Goal: Task Accomplishment & Management: Complete application form

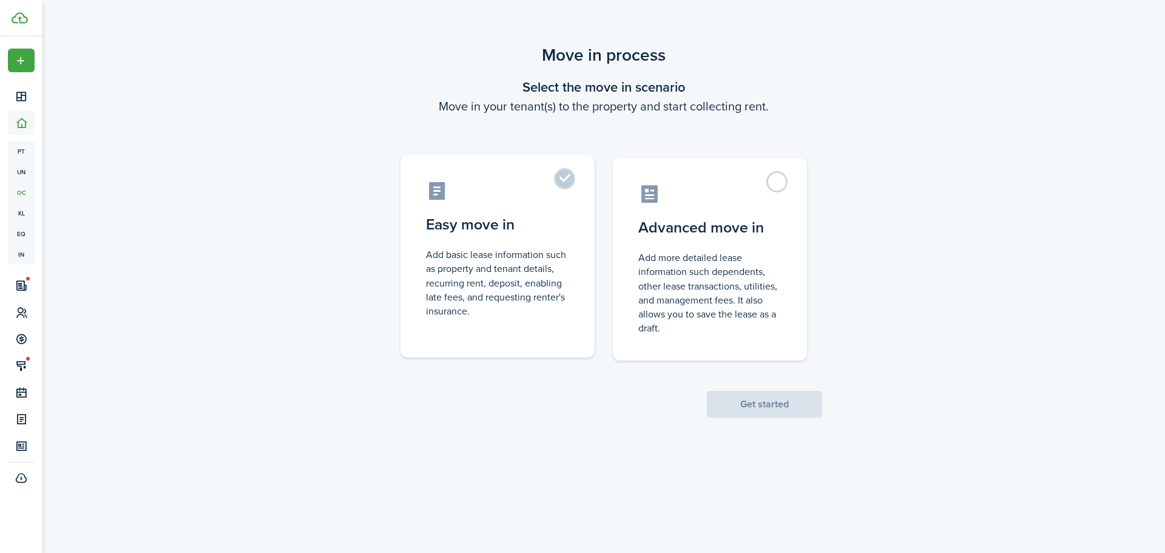
click at [567, 186] on label "Easy move in Add basic lease information such as property and tenant details, r…" at bounding box center [498, 256] width 194 height 203
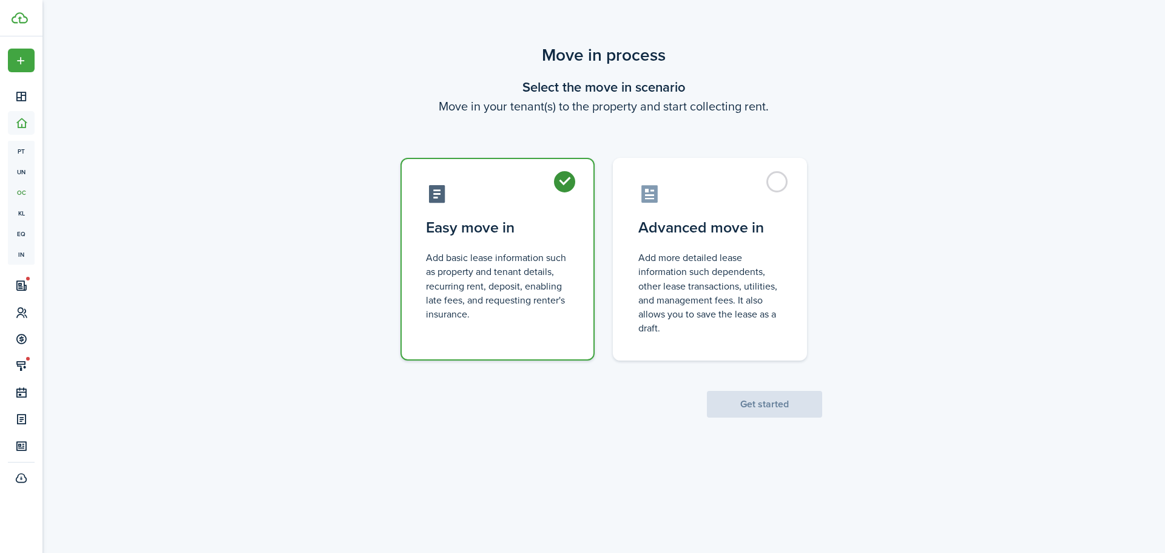
radio input "true"
click at [745, 400] on button "Get started" at bounding box center [764, 404] width 115 height 27
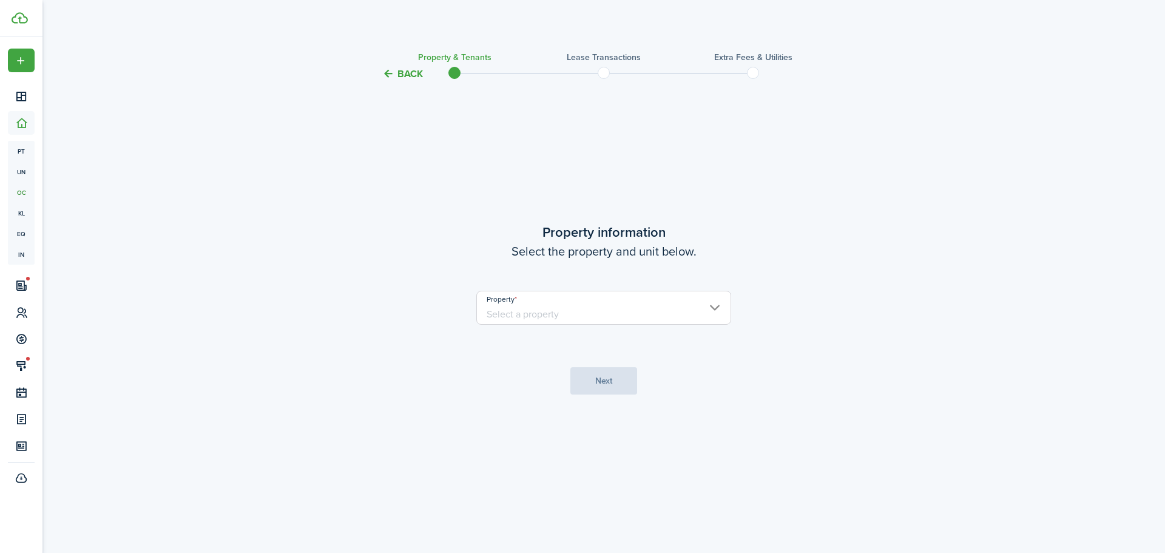
click at [537, 313] on input "Property" at bounding box center [603, 308] width 255 height 34
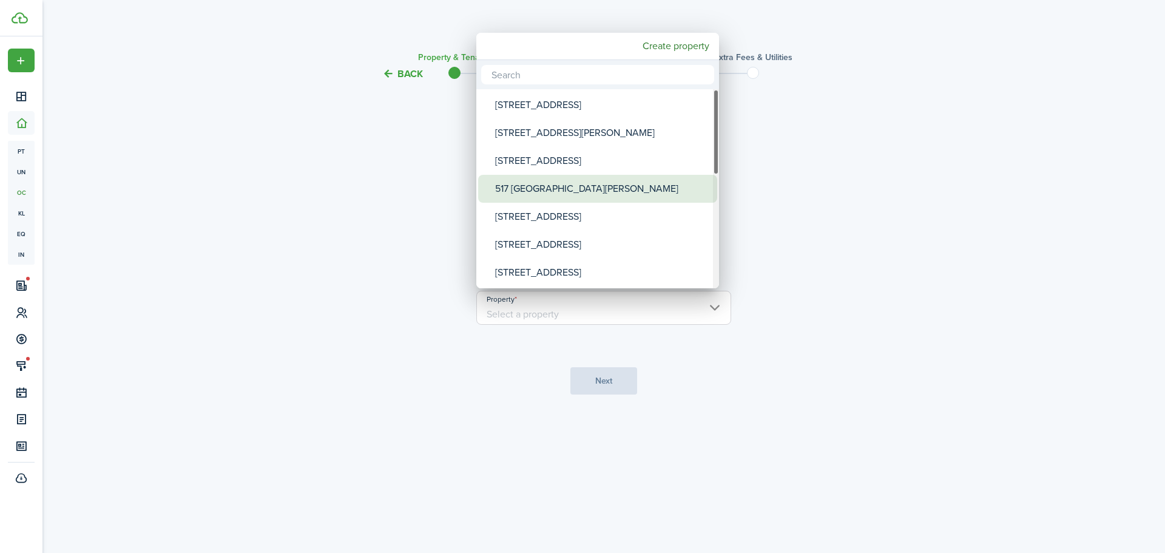
click at [558, 185] on div "517 [GEOGRAPHIC_DATA][PERSON_NAME]" at bounding box center [602, 189] width 215 height 28
type input "517 [GEOGRAPHIC_DATA][PERSON_NAME]"
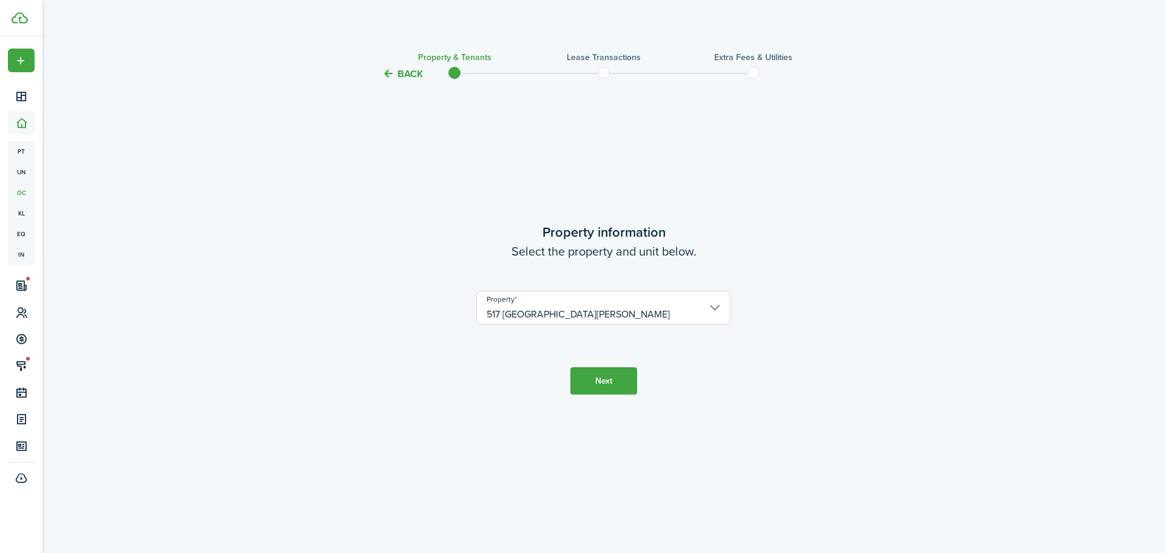
click at [605, 389] on button "Next" at bounding box center [604, 380] width 67 height 27
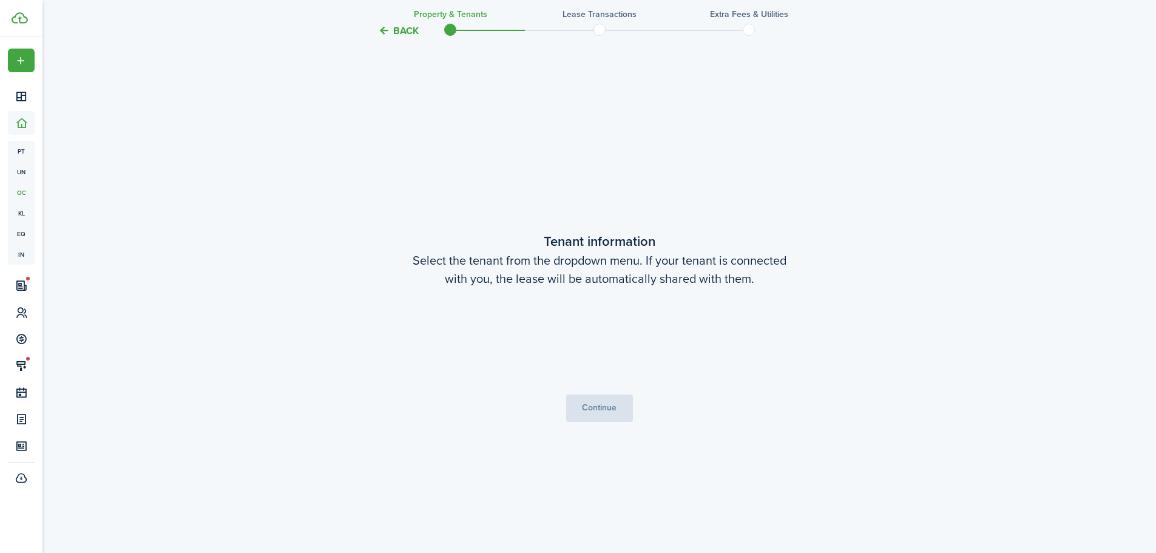
scroll to position [472, 0]
click at [597, 411] on button "Continue" at bounding box center [599, 406] width 67 height 27
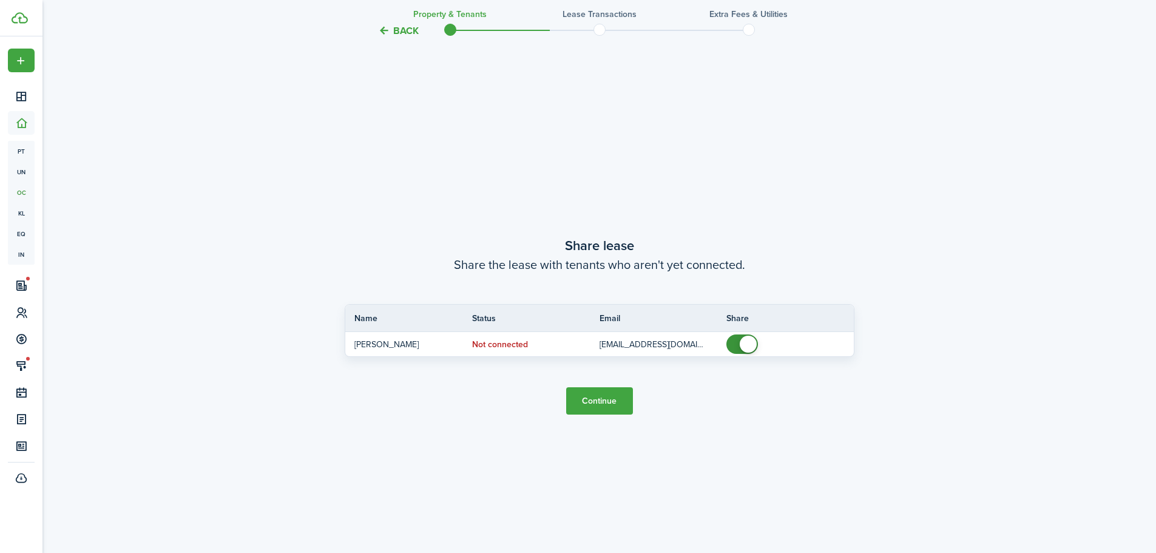
scroll to position [1025, 0]
click at [597, 399] on button "Continue" at bounding box center [599, 400] width 67 height 27
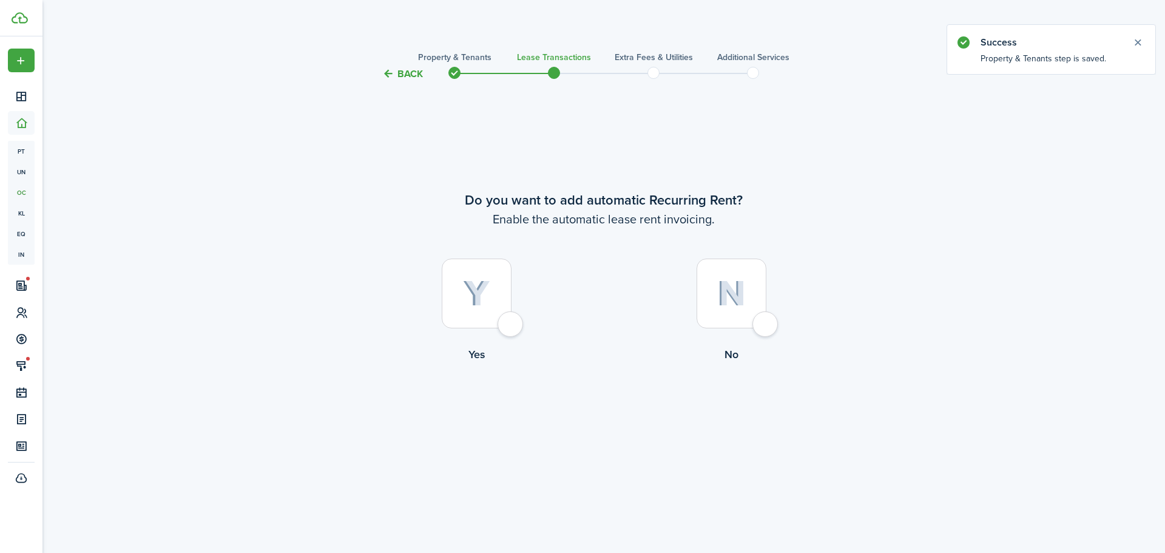
click at [512, 325] on div at bounding box center [477, 294] width 70 height 70
radio input "true"
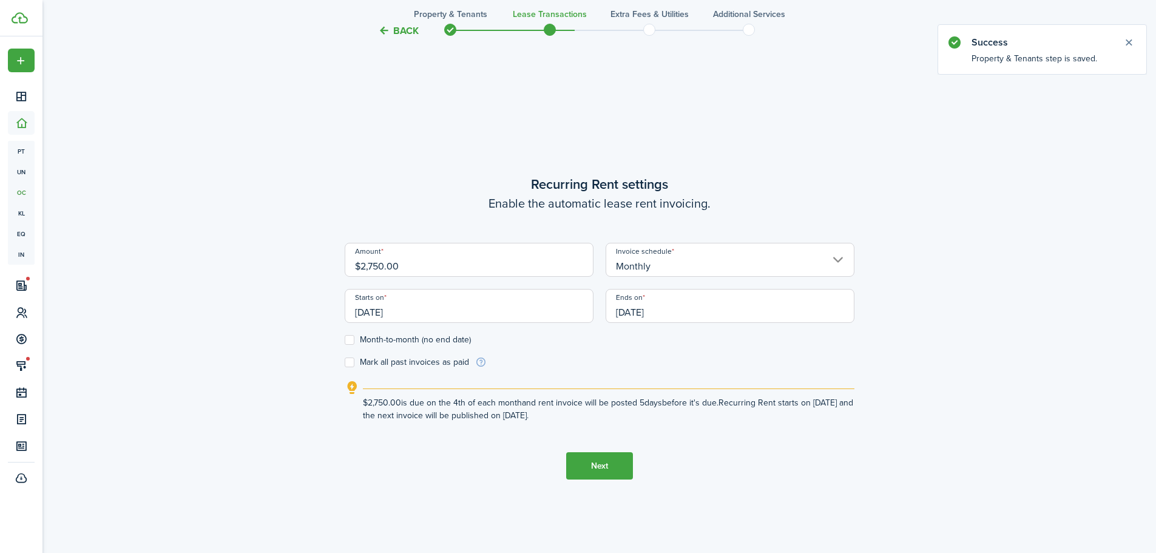
scroll to position [472, 0]
click at [478, 313] on input "[DATE]" at bounding box center [469, 303] width 249 height 34
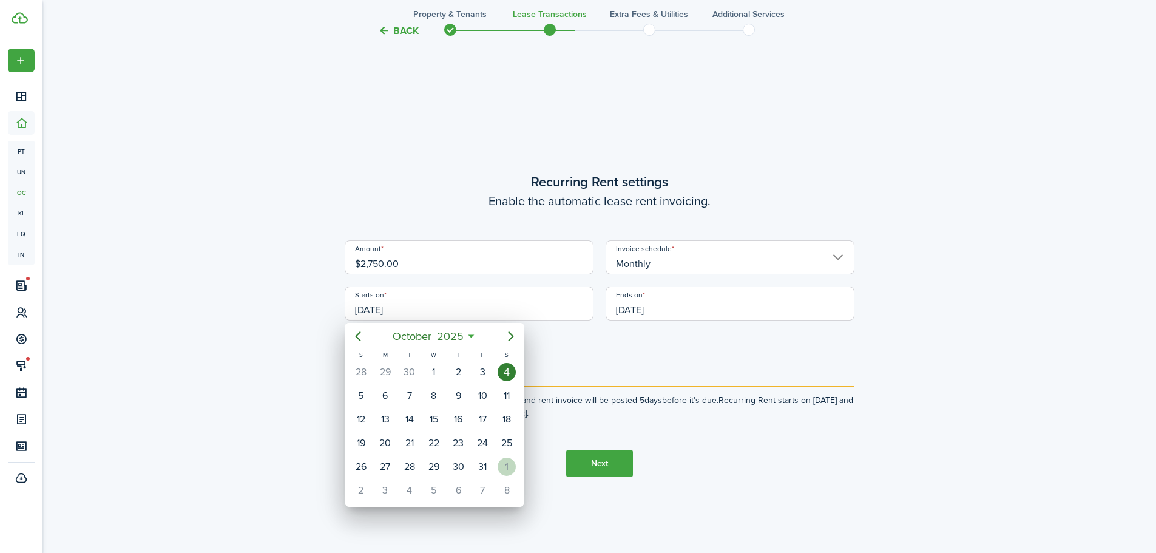
click at [503, 465] on div "1" at bounding box center [507, 467] width 18 height 18
type input "[DATE]"
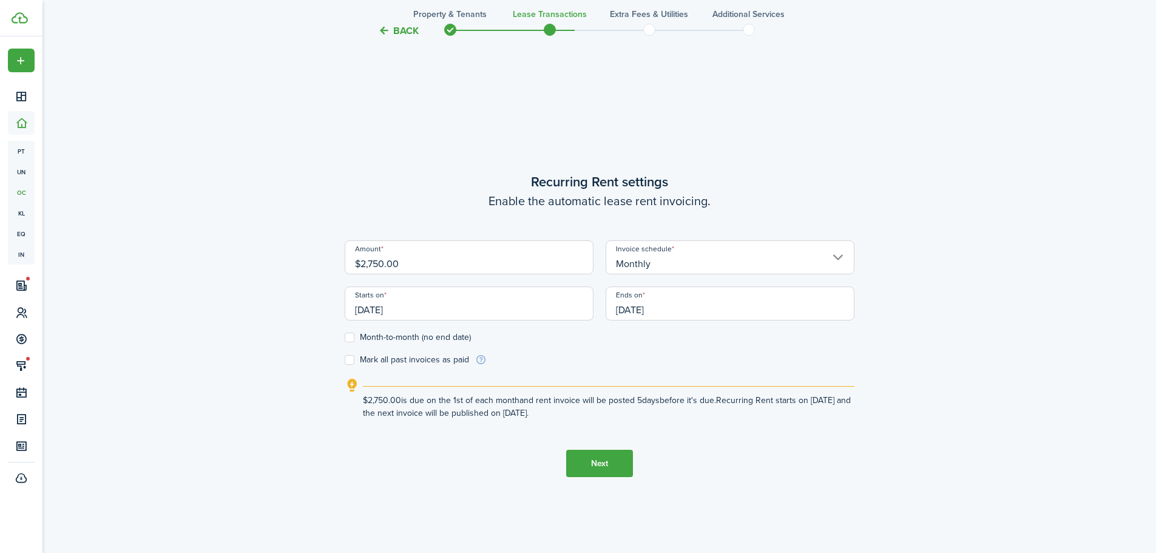
click at [697, 311] on input "[DATE]" at bounding box center [730, 303] width 249 height 34
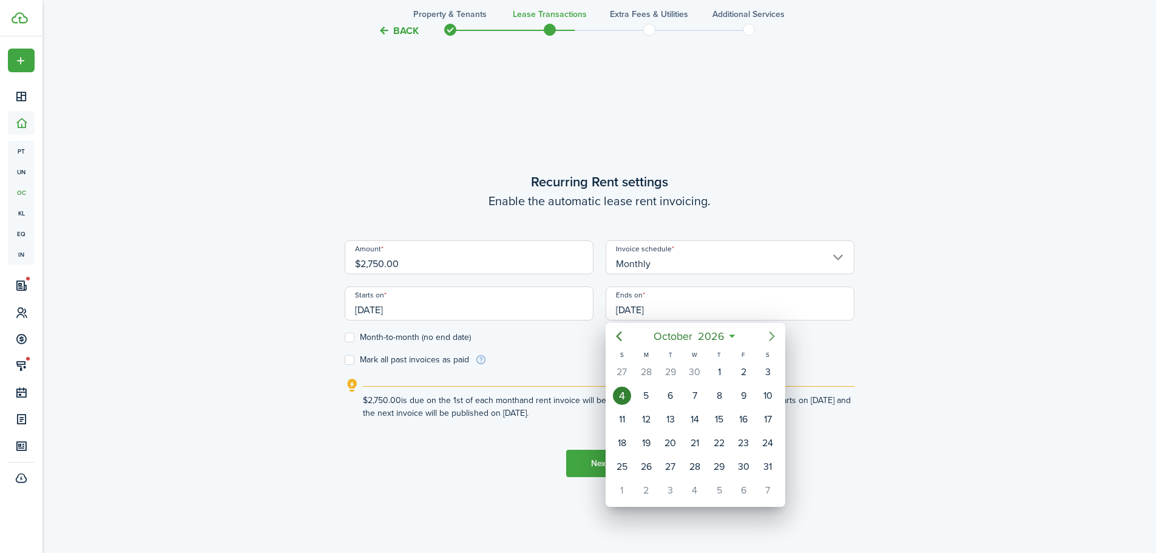
click at [771, 336] on icon "Next page" at bounding box center [772, 336] width 15 height 15
click at [617, 336] on icon "Previous page" at bounding box center [618, 336] width 5 height 10
click at [770, 334] on icon "Next page" at bounding box center [772, 336] width 15 height 15
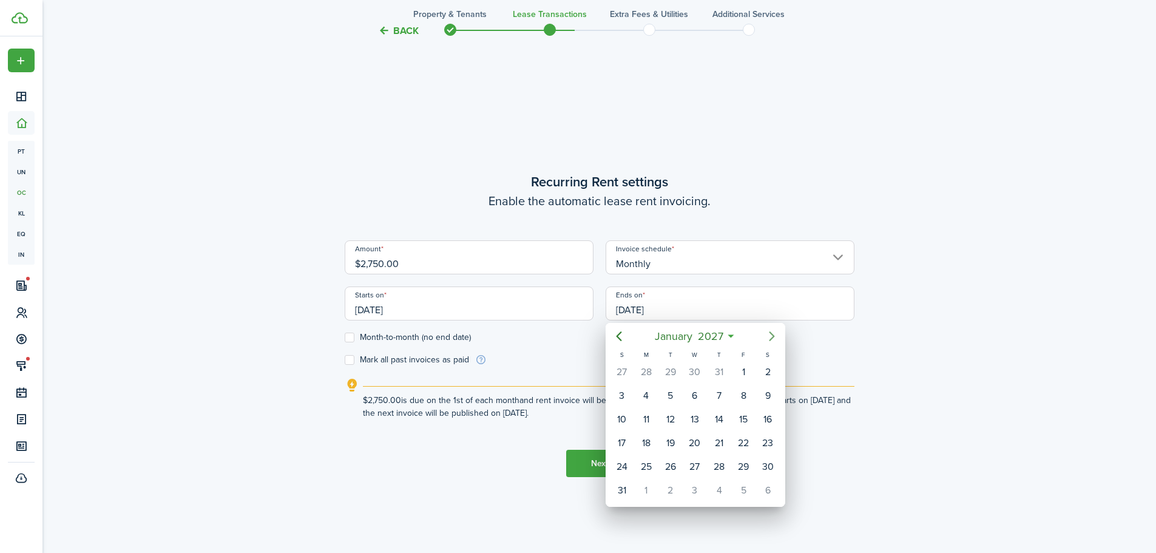
click at [770, 334] on icon "Next page" at bounding box center [772, 336] width 15 height 15
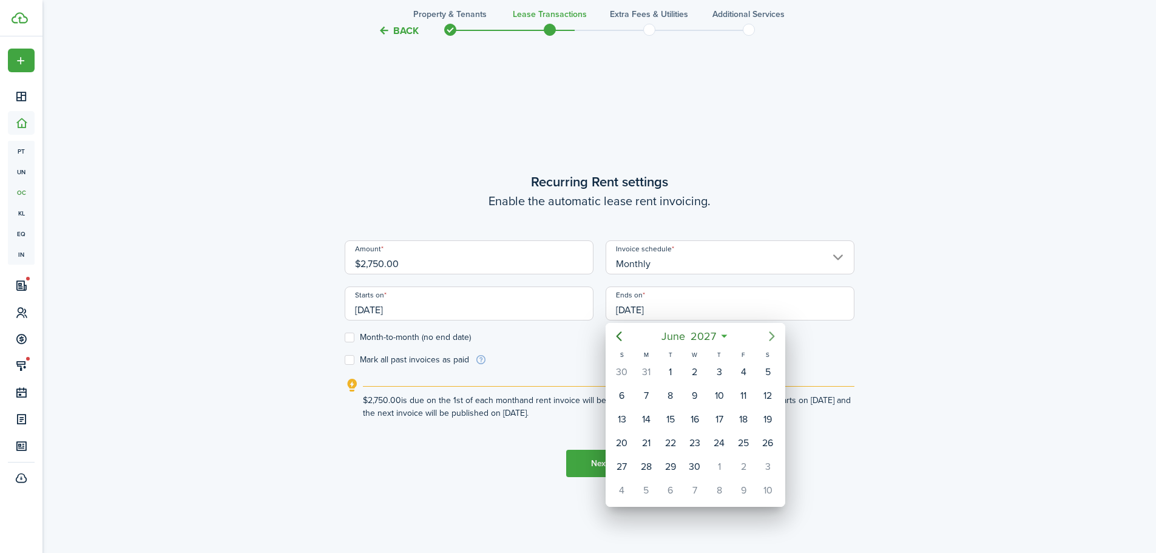
click at [770, 334] on icon "Next page" at bounding box center [772, 336] width 15 height 15
click at [721, 467] on div "30" at bounding box center [719, 467] width 18 height 18
type input "[DATE]"
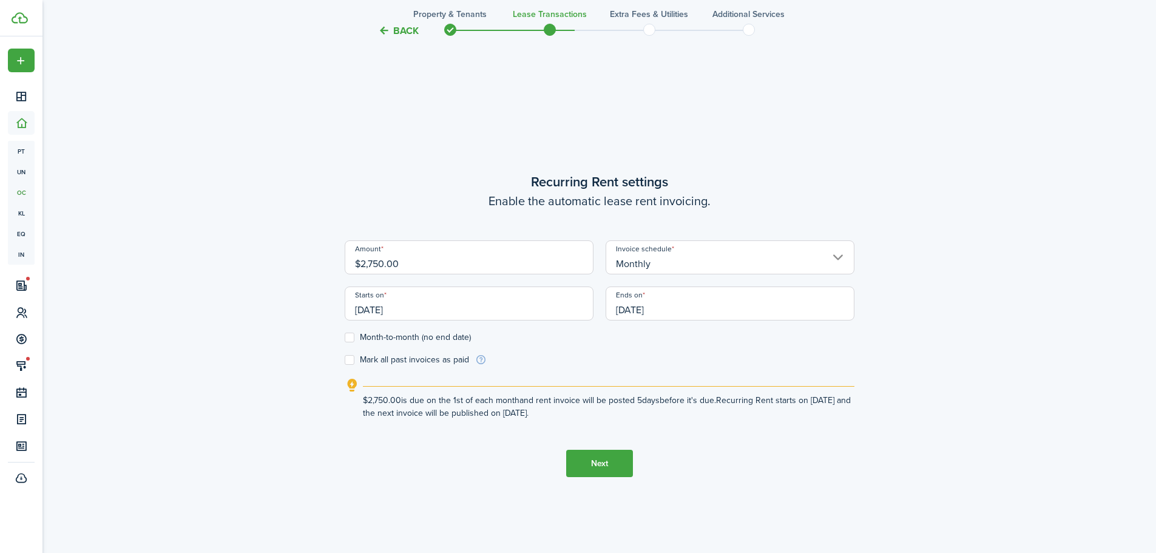
click at [600, 461] on button "Next" at bounding box center [599, 463] width 67 height 27
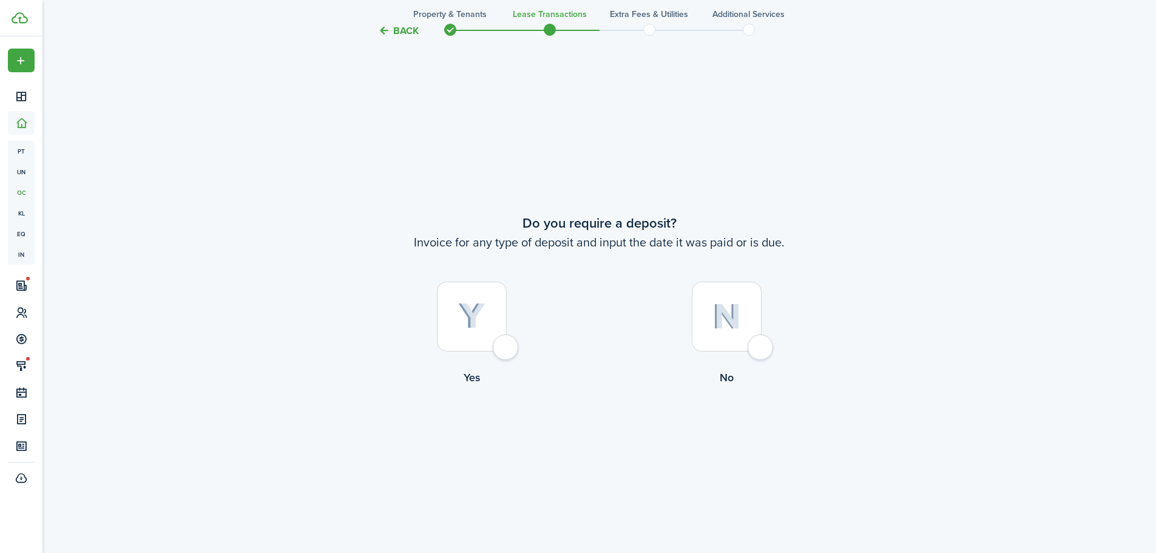
scroll to position [1025, 0]
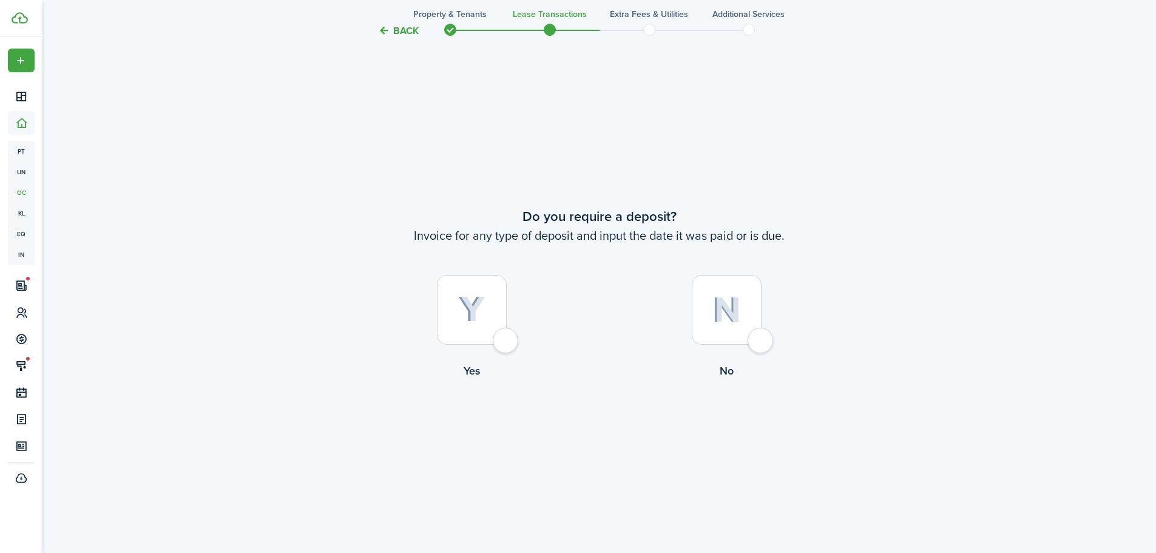
click at [507, 342] on div at bounding box center [472, 310] width 70 height 70
radio input "true"
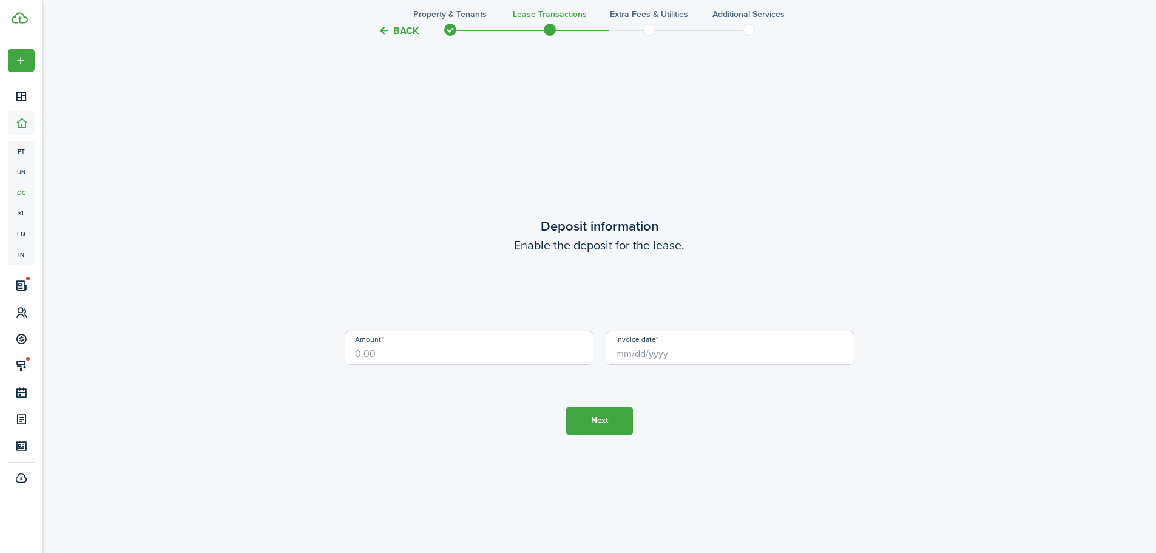
scroll to position [1577, 0]
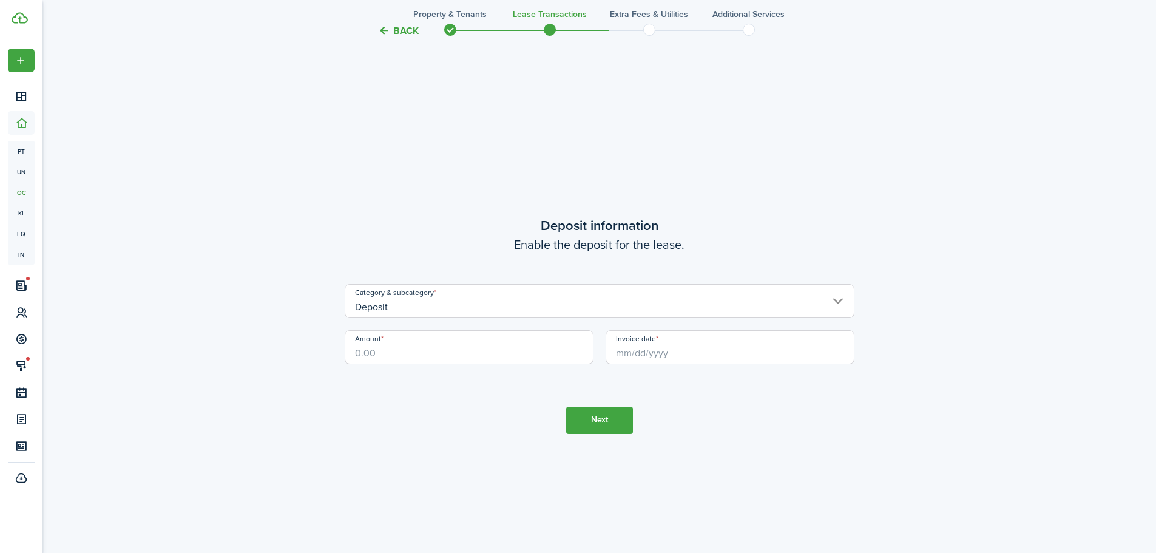
drag, startPoint x: 423, startPoint y: 354, endPoint x: 367, endPoint y: 361, distance: 56.2
click at [367, 361] on input "Amount" at bounding box center [469, 347] width 249 height 34
click at [648, 357] on input "Invoice date" at bounding box center [730, 347] width 249 height 34
type input "$2,750.00"
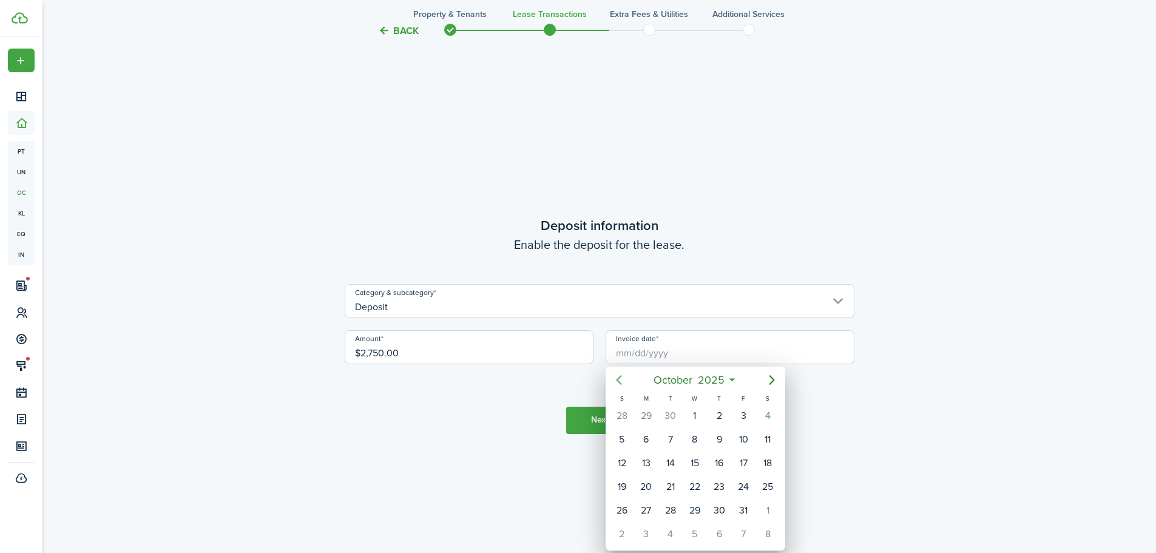
click at [619, 380] on icon "Previous page" at bounding box center [619, 380] width 15 height 15
click at [649, 464] on div "15" at bounding box center [646, 463] width 18 height 18
type input "[DATE]"
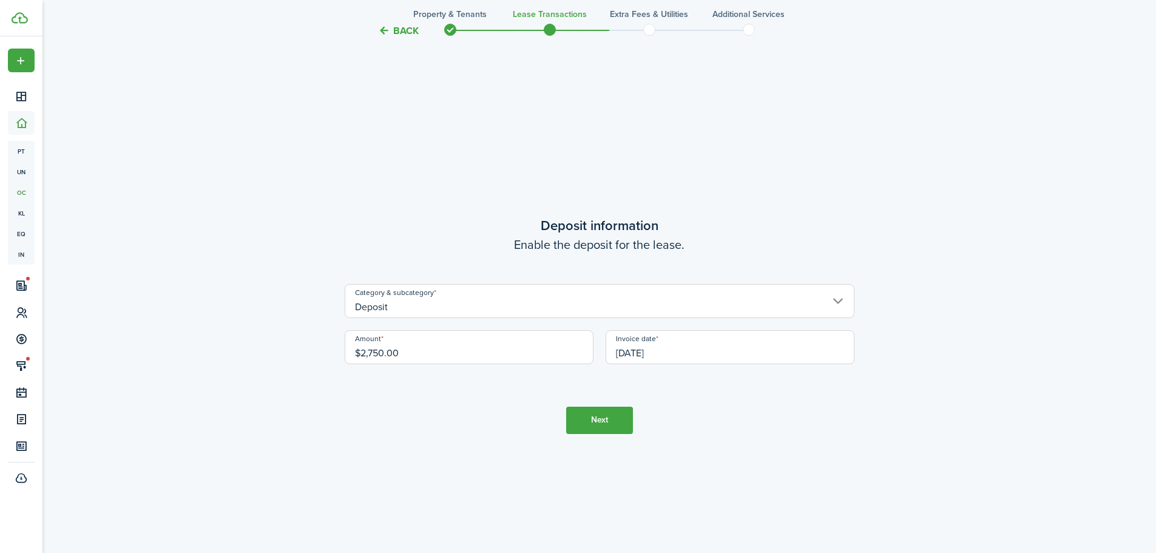
click at [599, 423] on button "Next" at bounding box center [599, 420] width 67 height 27
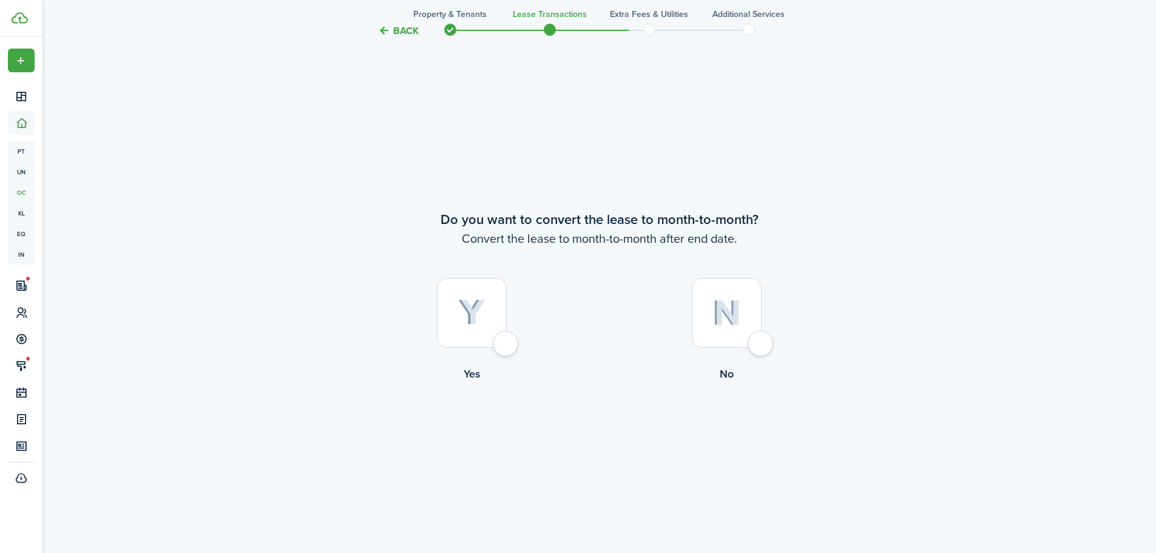
scroll to position [2130, 0]
click at [755, 341] on div at bounding box center [727, 310] width 70 height 70
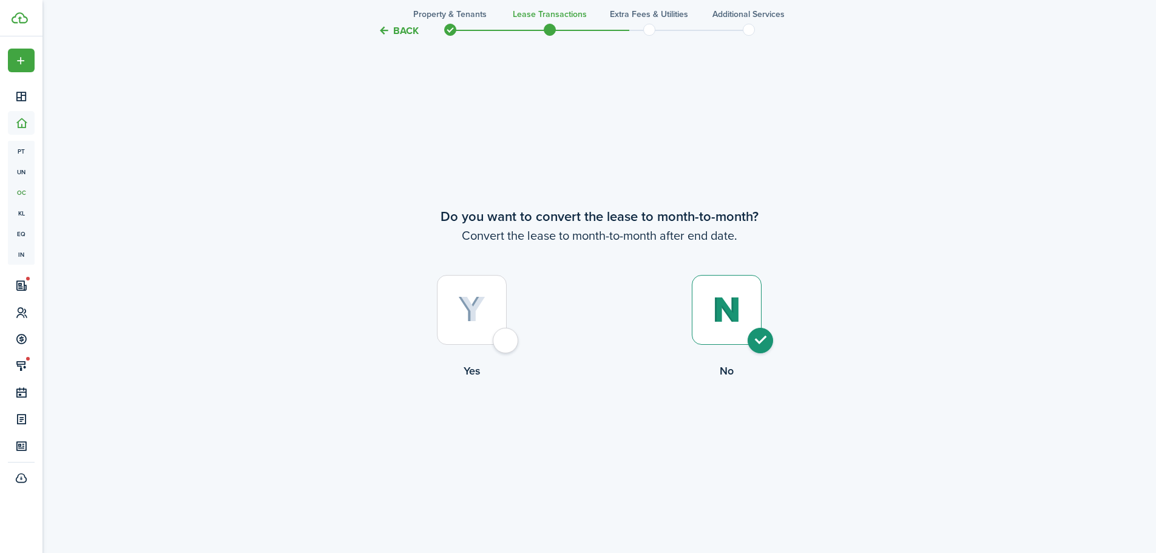
radio input "true"
click at [571, 430] on button "Continue" at bounding box center [599, 428] width 67 height 27
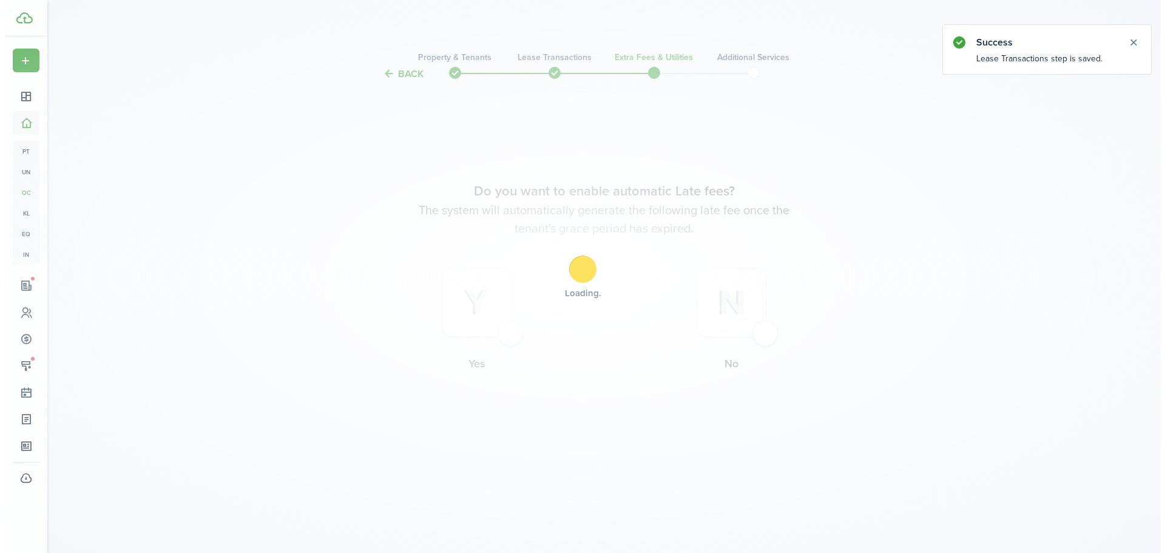
scroll to position [0, 0]
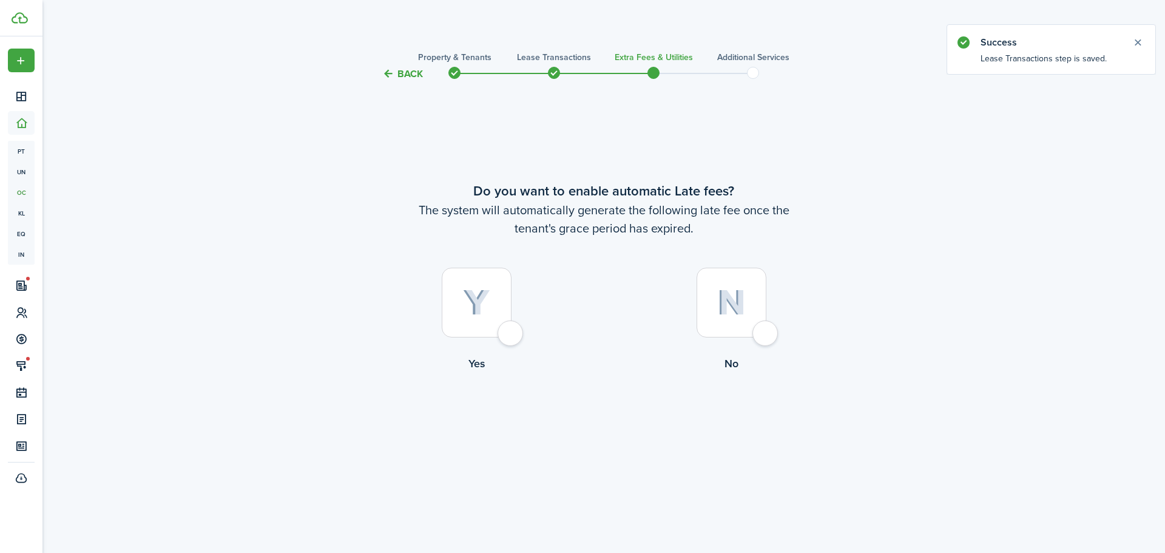
click at [509, 334] on div at bounding box center [477, 303] width 70 height 70
radio input "true"
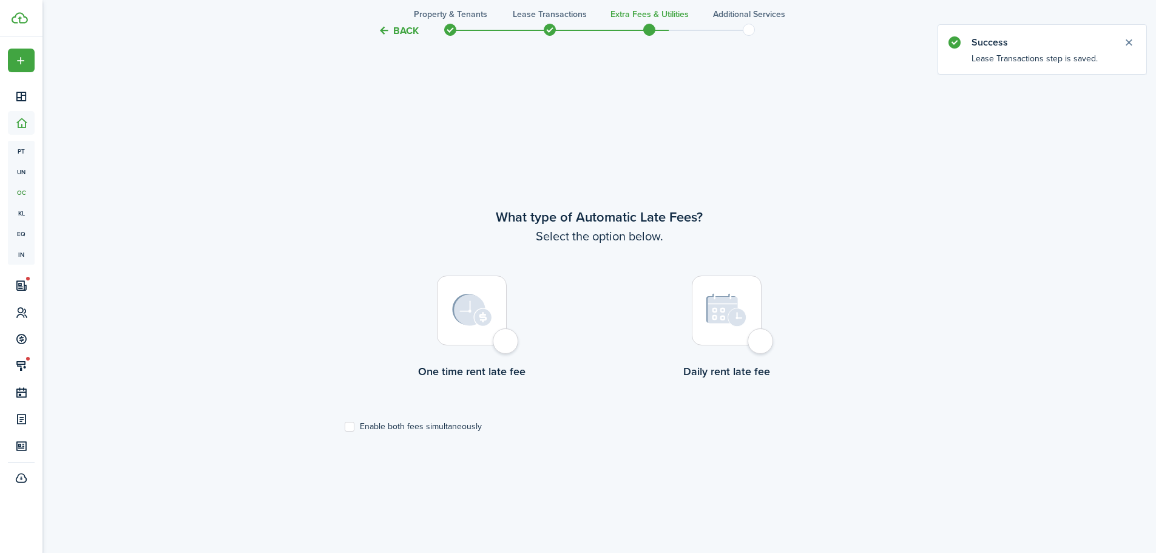
scroll to position [472, 0]
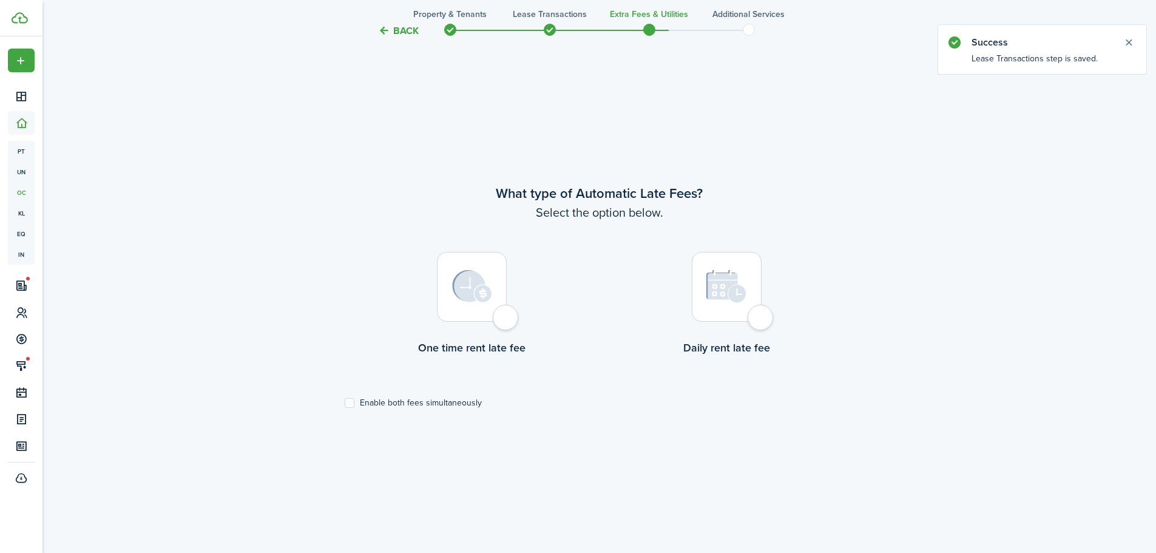
click at [503, 312] on div at bounding box center [472, 287] width 70 height 70
radio input "true"
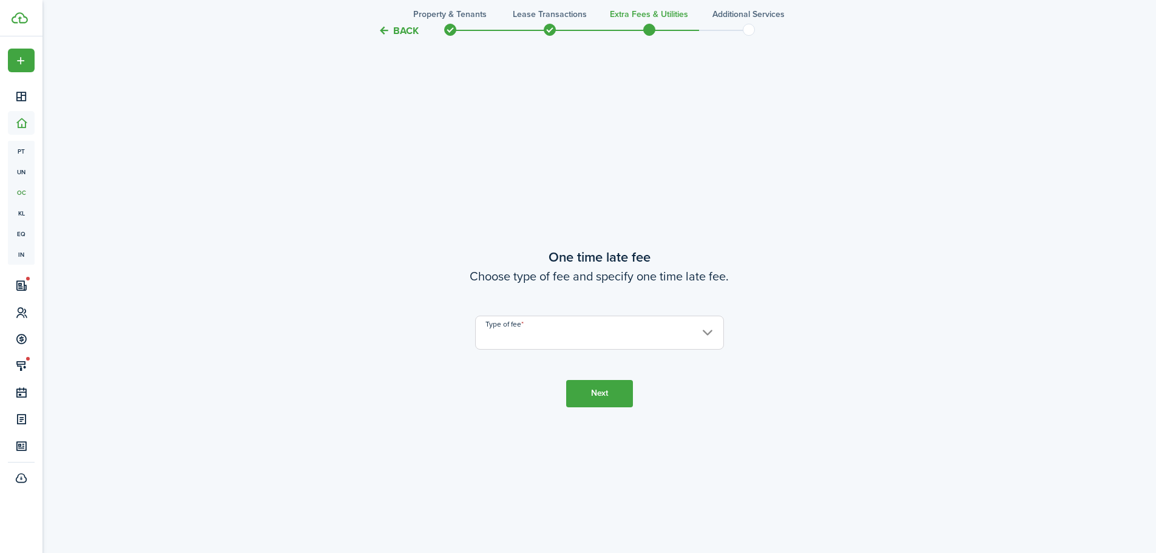
scroll to position [1025, 0]
click at [557, 332] on input "Type of fee" at bounding box center [599, 330] width 249 height 34
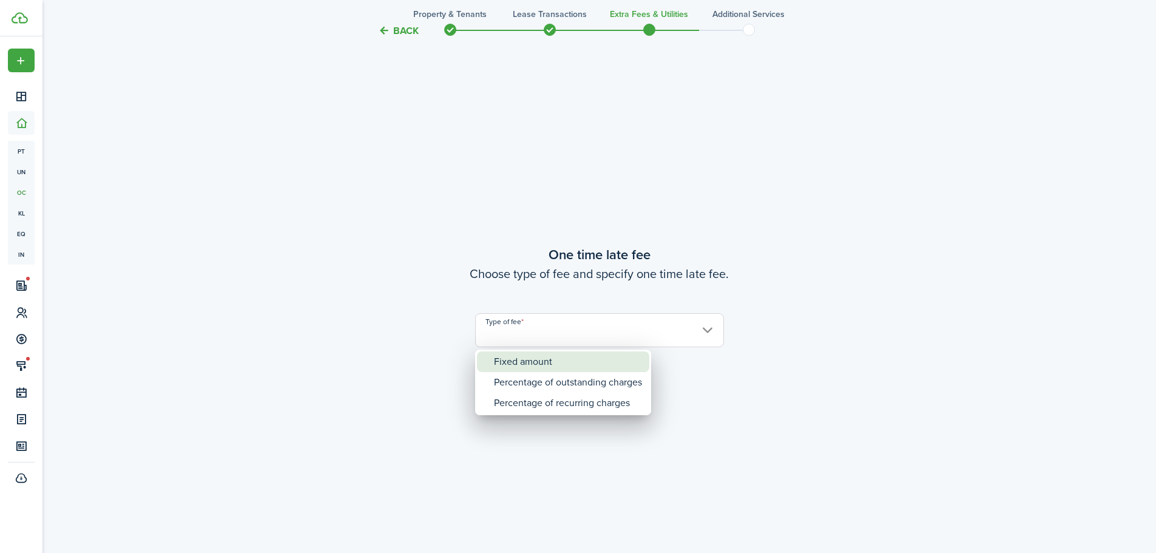
click at [535, 361] on div "Fixed amount" at bounding box center [568, 361] width 148 height 21
type input "Fixed amount"
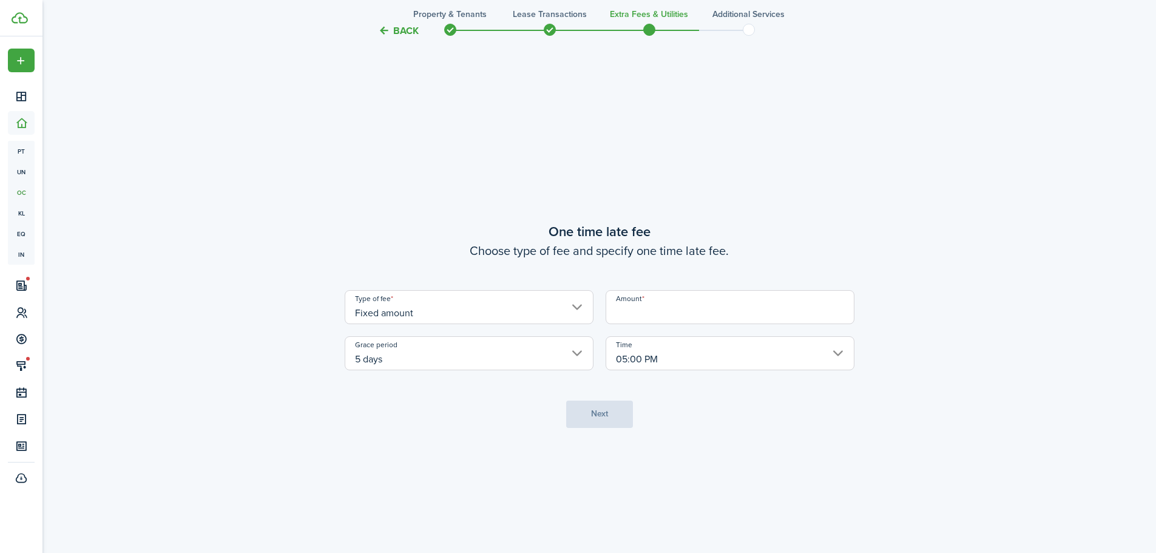
click at [640, 316] on input "Amount" at bounding box center [730, 307] width 249 height 34
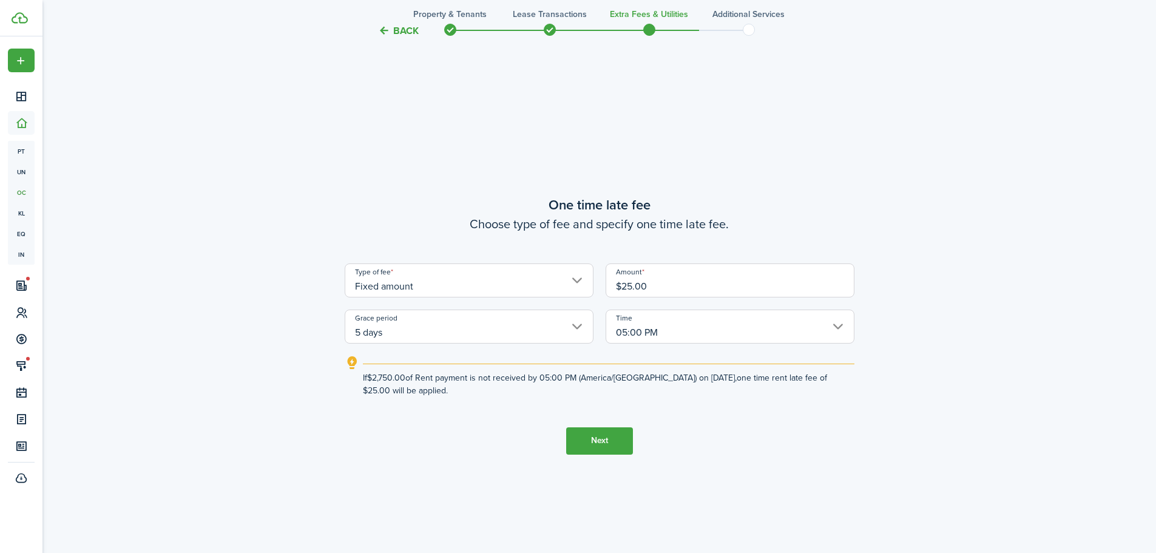
type input "$25.00"
click at [623, 407] on tc-wizard-step "One time late fee Choose type of fee and specify one time late fee. Type of fee…" at bounding box center [600, 324] width 510 height 553
click at [580, 323] on input "5 days" at bounding box center [469, 327] width 249 height 34
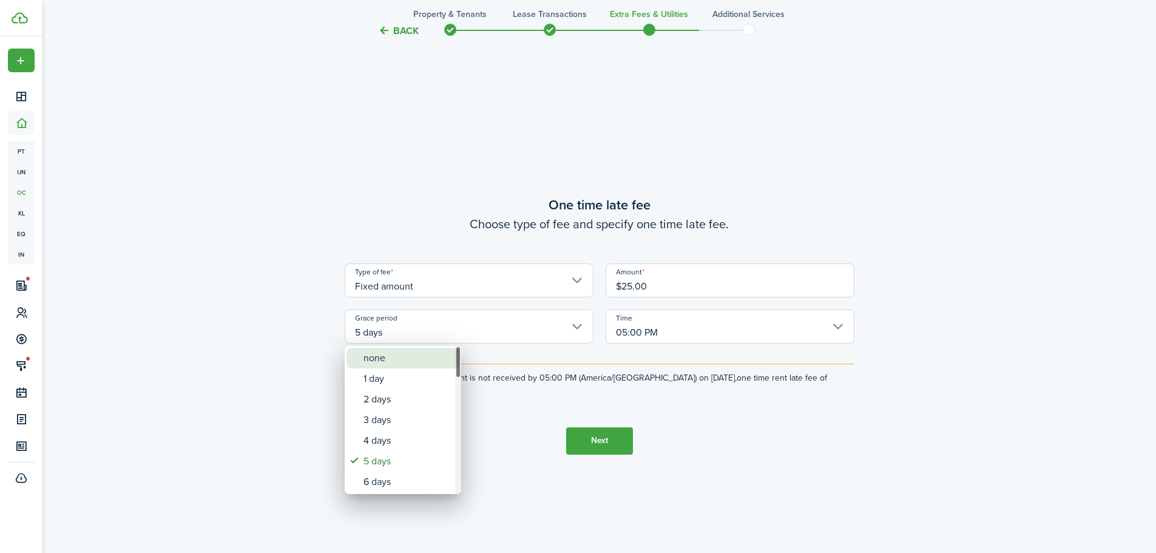
click at [411, 362] on div "none" at bounding box center [408, 358] width 89 height 21
type input "none"
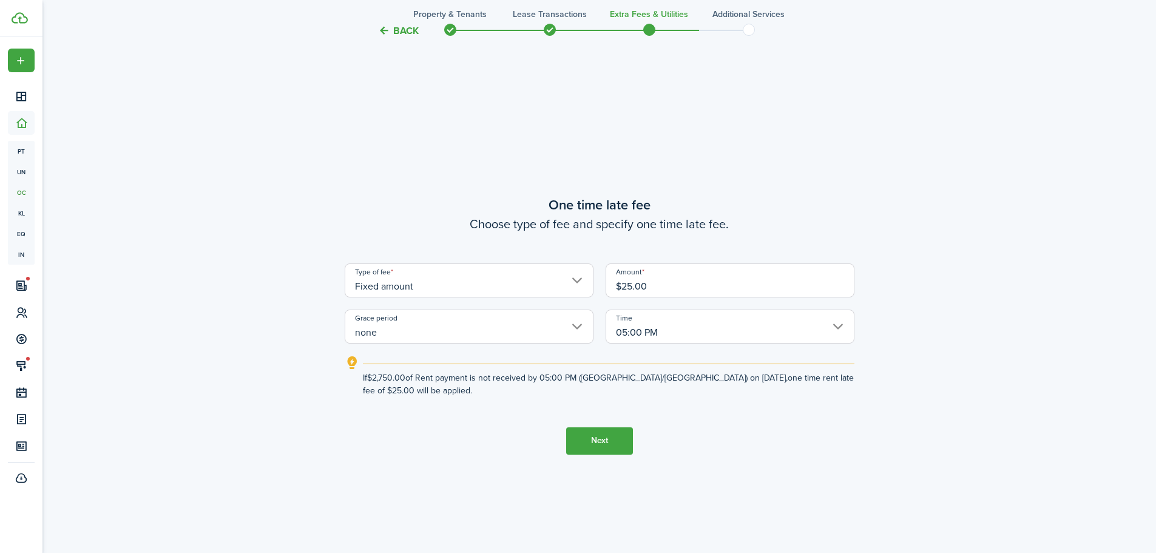
click at [519, 419] on tc-wizard-step "One time late fee Choose type of fee and specify one time late fee. Type of fee…" at bounding box center [600, 324] width 510 height 553
click at [603, 436] on button "Next" at bounding box center [599, 440] width 67 height 27
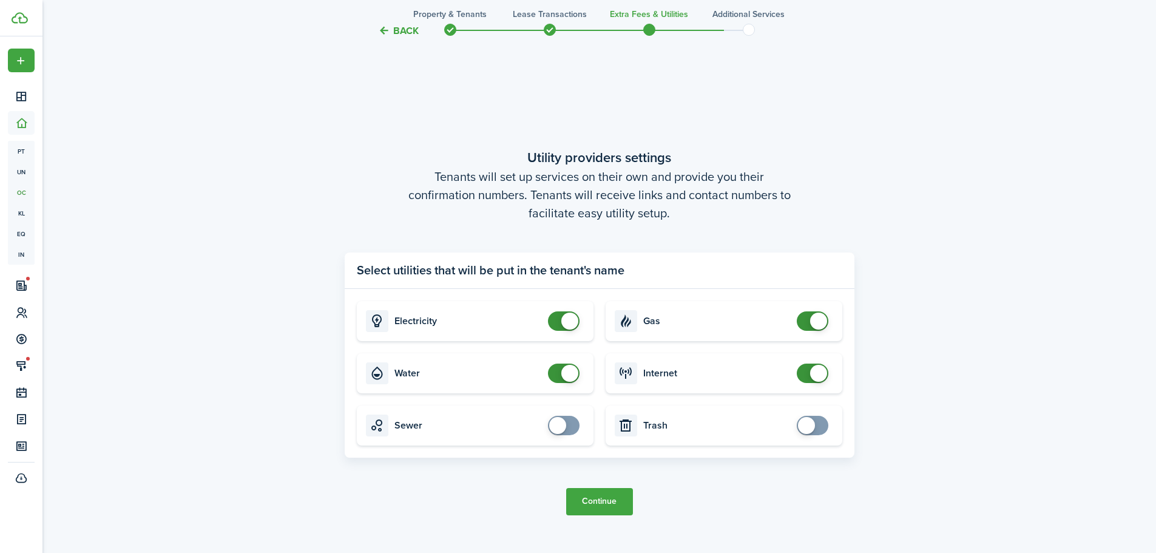
scroll to position [1577, 0]
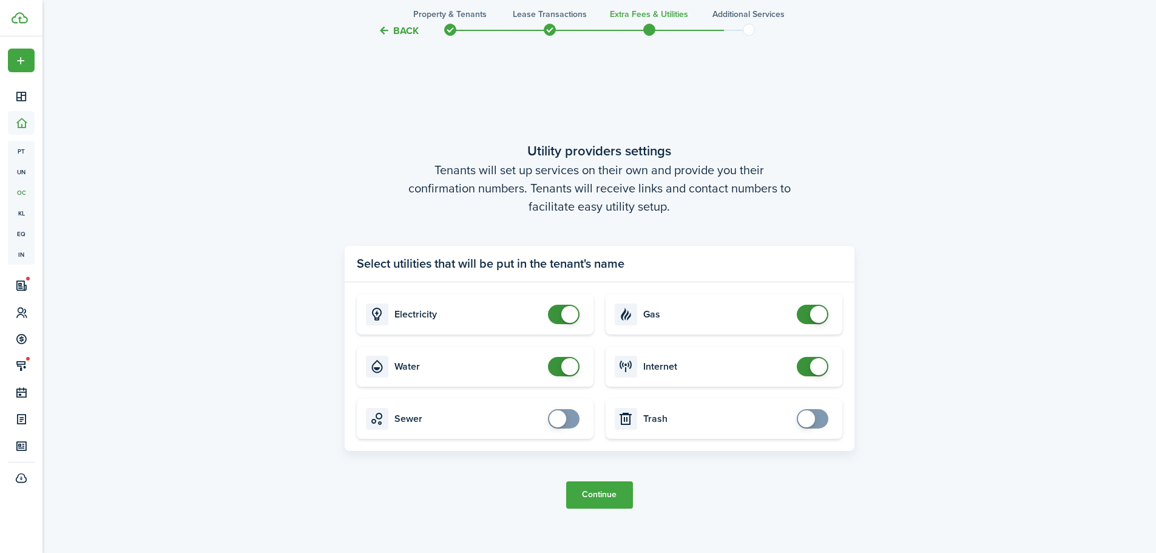
checkbox input "false"
click at [569, 313] on span at bounding box center [569, 314] width 17 height 17
checkbox input "false"
click at [564, 363] on span at bounding box center [569, 366] width 17 height 17
checkbox input "false"
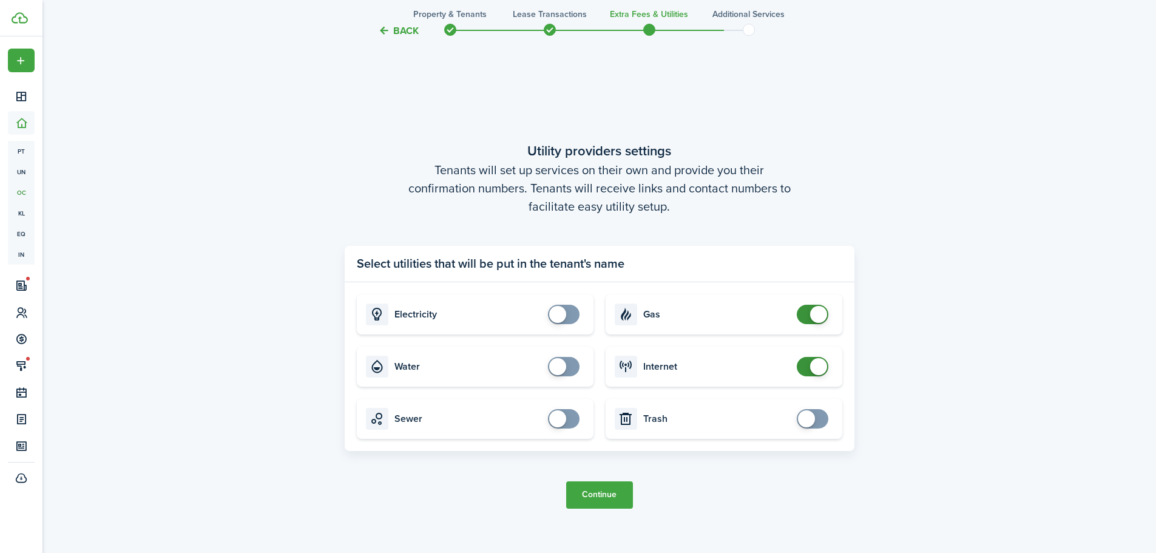
click at [817, 313] on span at bounding box center [818, 314] width 17 height 17
checkbox input "false"
click at [819, 363] on span at bounding box center [818, 366] width 17 height 17
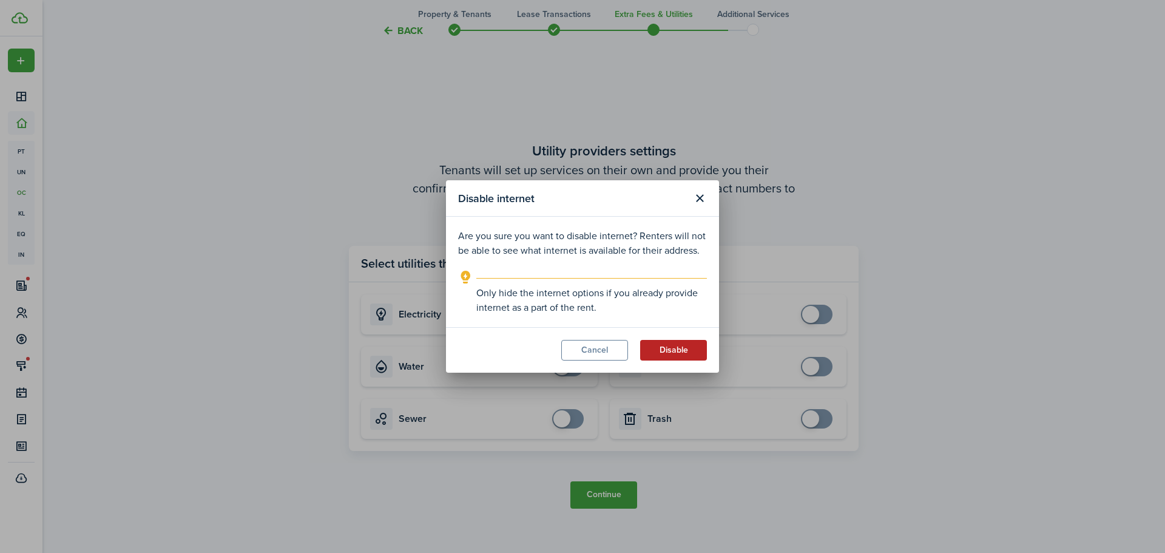
click at [679, 348] on button "Disable" at bounding box center [673, 350] width 67 height 21
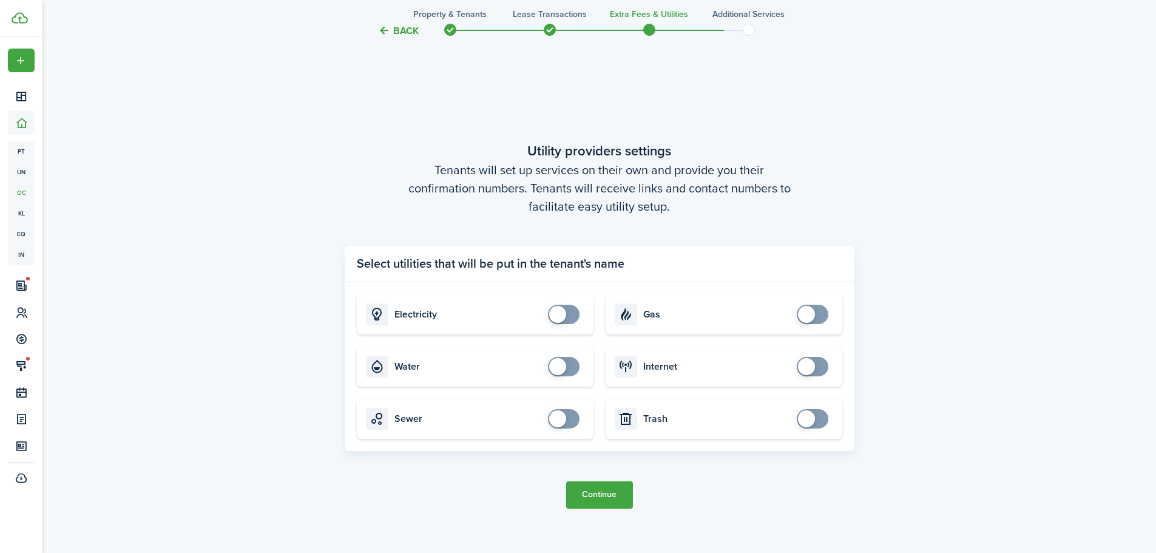
click at [601, 489] on button "Continue" at bounding box center [599, 494] width 67 height 27
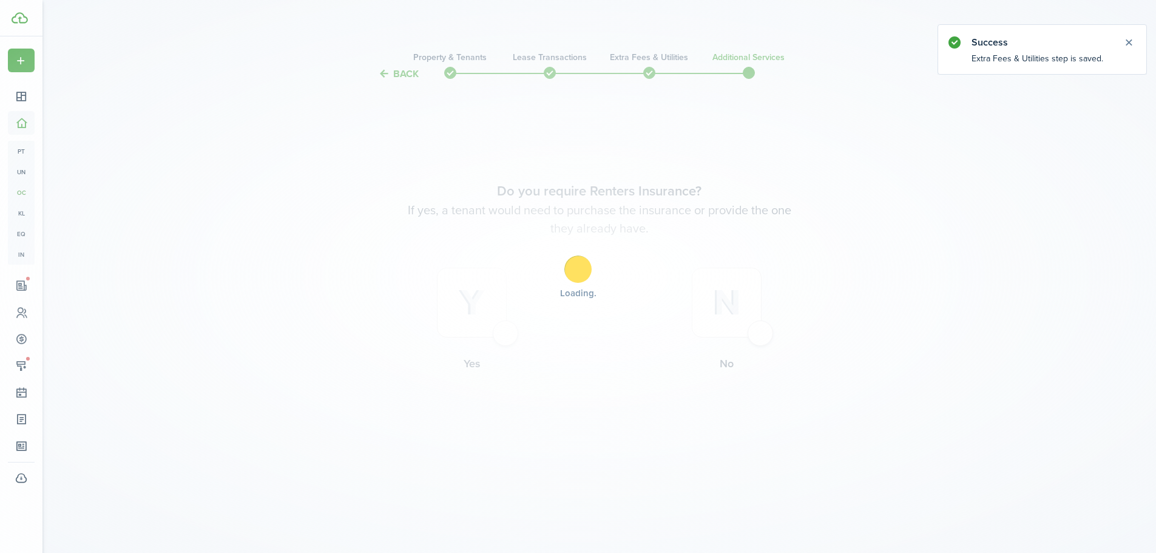
scroll to position [0, 0]
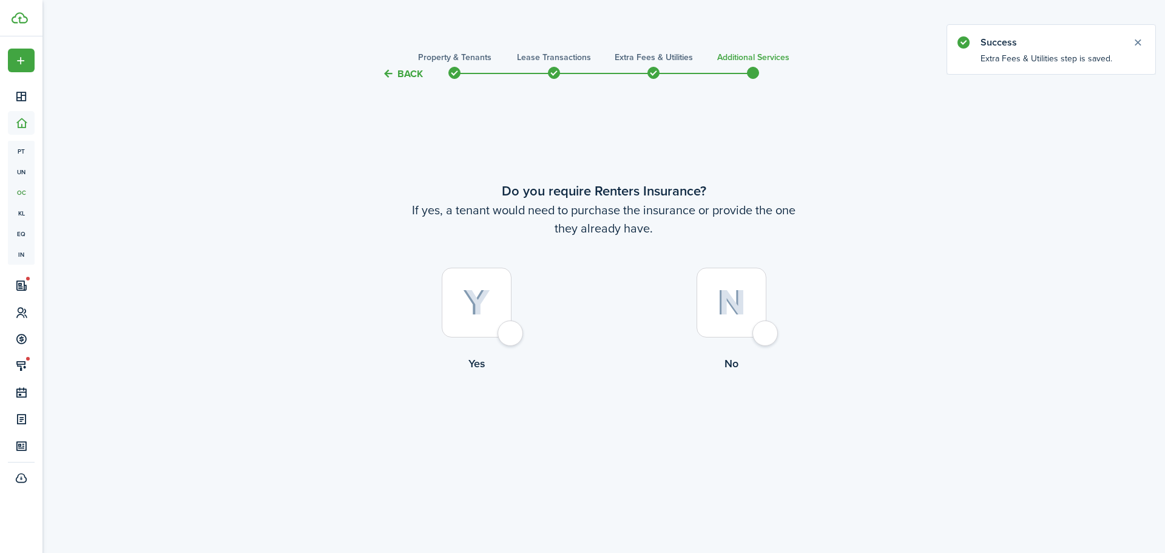
click at [766, 333] on div at bounding box center [732, 303] width 70 height 70
radio input "true"
click at [619, 422] on button "Complete move in" at bounding box center [604, 421] width 89 height 27
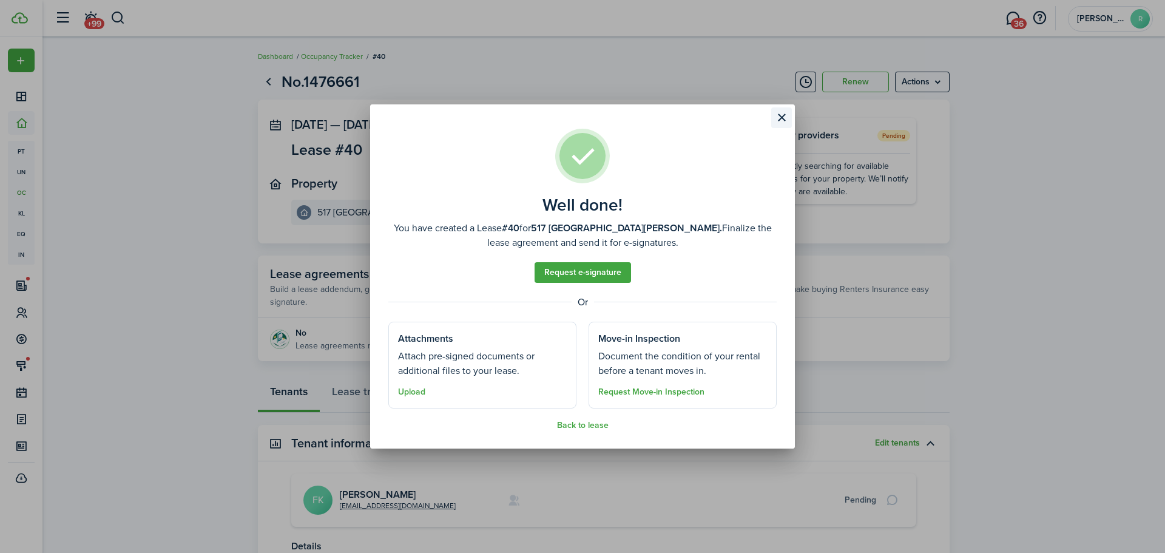
click at [782, 117] on button "Close modal" at bounding box center [781, 117] width 21 height 21
